Goal: Find specific page/section: Find specific page/section

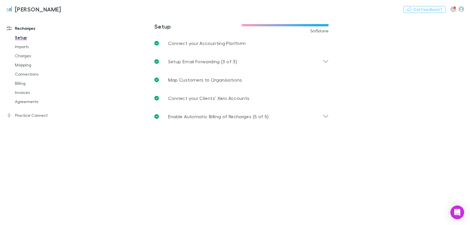
click at [28, 102] on link "Agreements" at bounding box center [42, 101] width 66 height 9
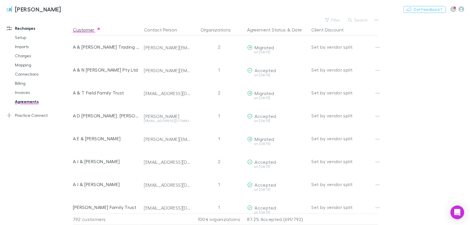
click at [353, 20] on button "Search" at bounding box center [358, 20] width 26 height 7
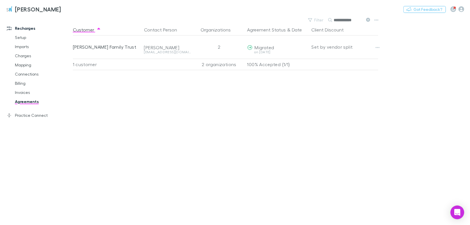
type input "**********"
